Goal: Task Accomplishment & Management: Manage account settings

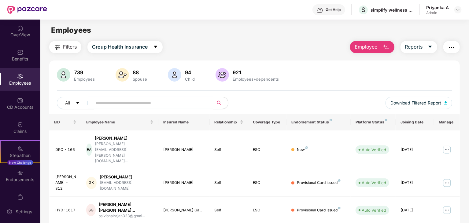
click at [152, 104] on input "text" at bounding box center [150, 103] width 110 height 9
click at [447, 145] on img at bounding box center [448, 150] width 10 height 10
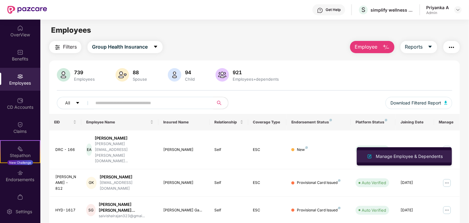
click at [411, 157] on div "Manage Employee & Dependents" at bounding box center [409, 156] width 69 height 7
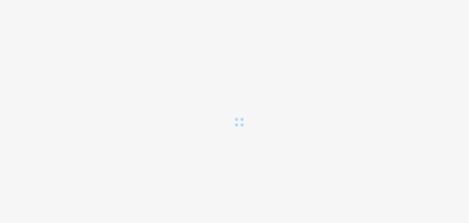
drag, startPoint x: 411, startPoint y: 157, endPoint x: 244, endPoint y: 126, distance: 170.0
click at [244, 126] on body at bounding box center [234, 111] width 469 height 223
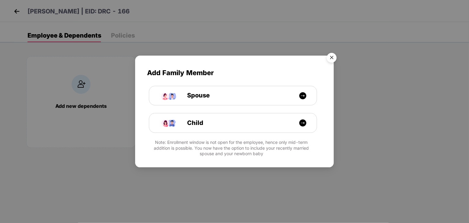
click at [336, 58] on img "Close" at bounding box center [331, 58] width 17 height 17
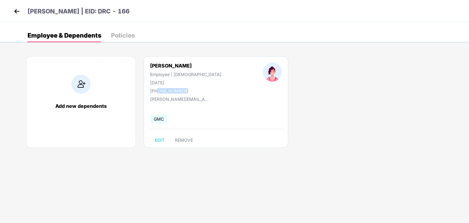
drag, startPoint x: 158, startPoint y: 91, endPoint x: 185, endPoint y: 92, distance: 27.5
click at [185, 92] on div "+918008739792" at bounding box center [185, 90] width 71 height 5
copy div "8008739792"
click at [19, 15] on img at bounding box center [16, 11] width 9 height 9
